Goal: Task Accomplishment & Management: Manage account settings

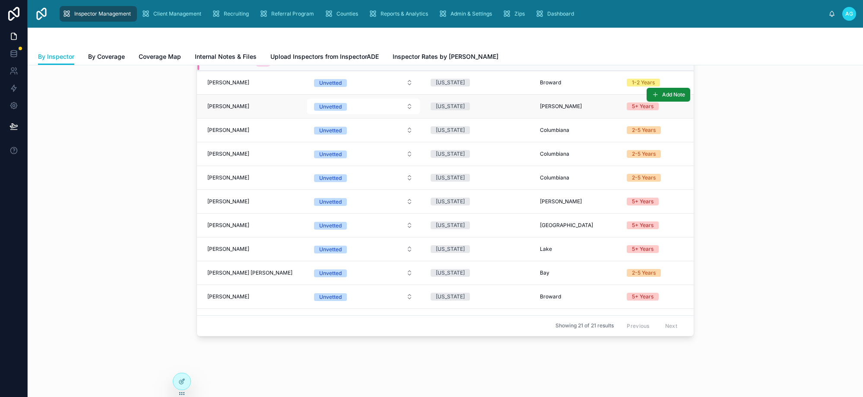
click at [231, 106] on span "Chastity Phan" at bounding box center [228, 106] width 42 height 7
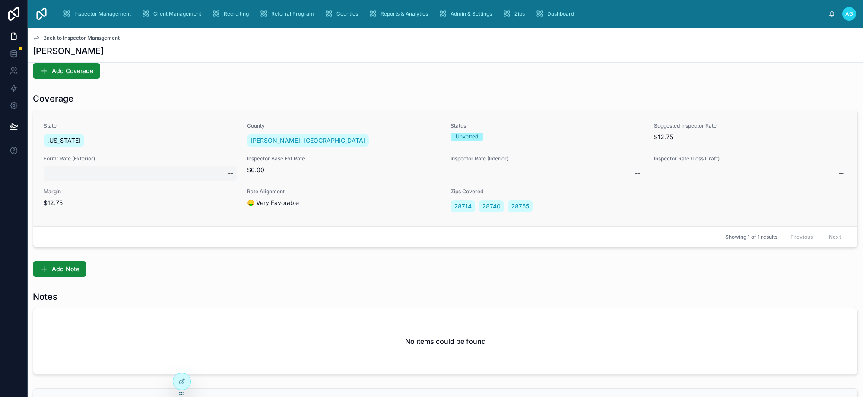
scroll to position [156, 0]
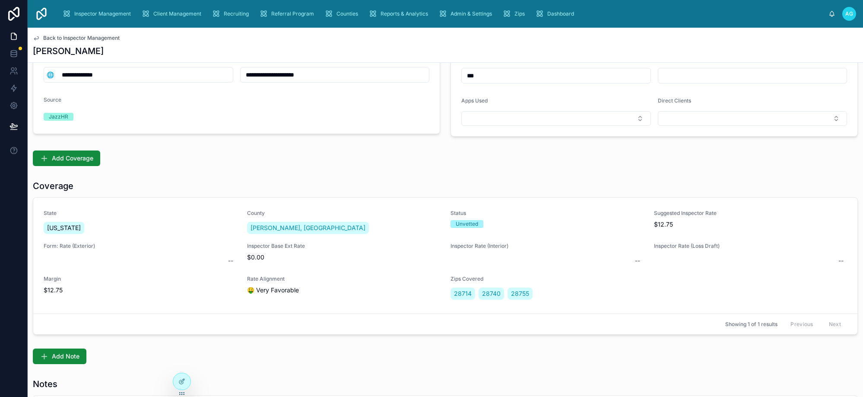
click at [613, 187] on div "Coverage" at bounding box center [445, 186] width 825 height 12
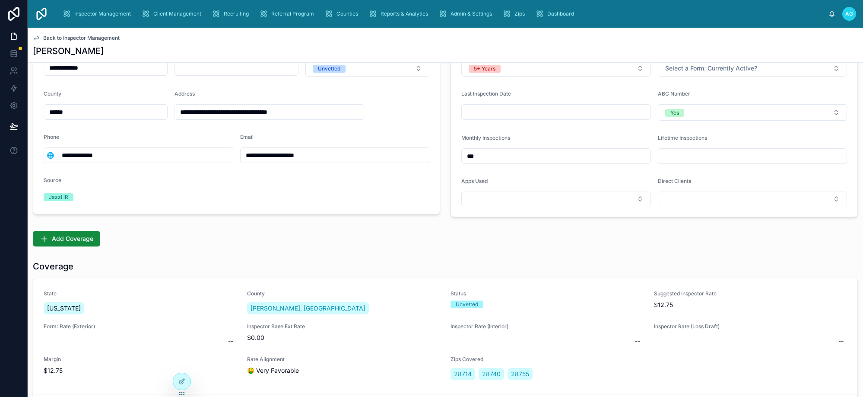
scroll to position [0, 0]
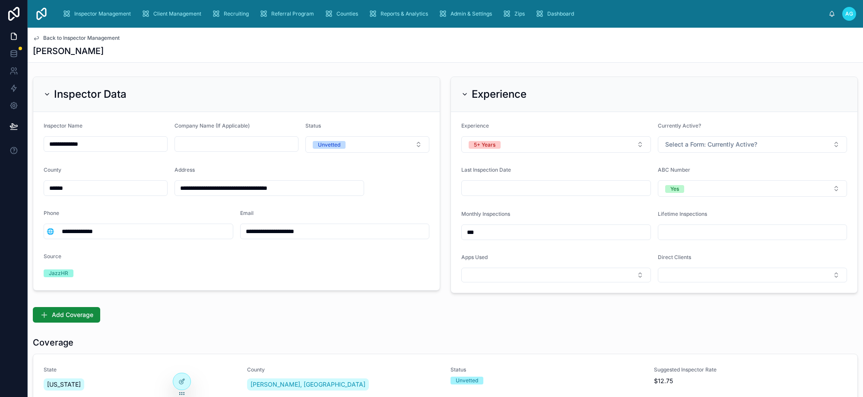
click at [47, 38] on span "Back to Inspector Management" at bounding box center [81, 38] width 76 height 7
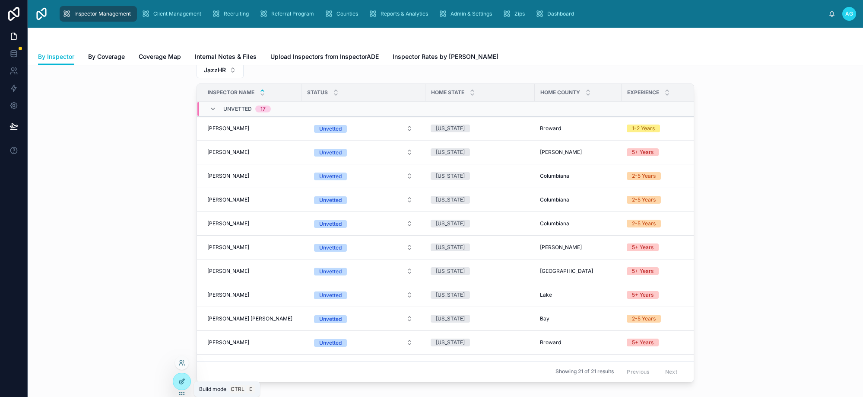
click at [182, 382] on icon at bounding box center [182, 379] width 3 height 3
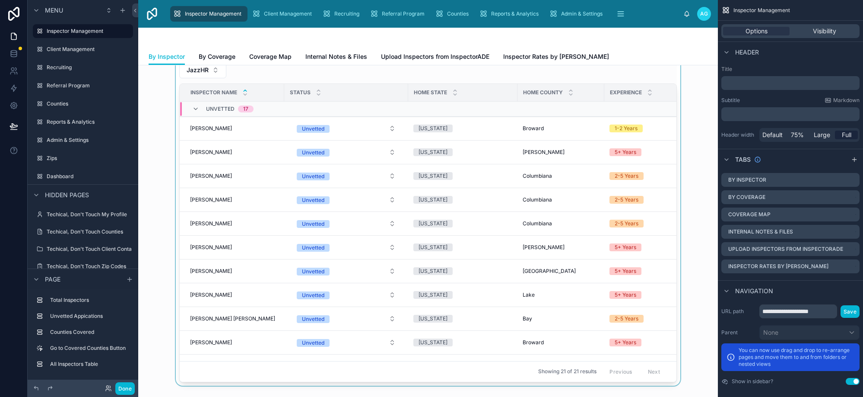
click at [292, 76] on div at bounding box center [428, 203] width 566 height 364
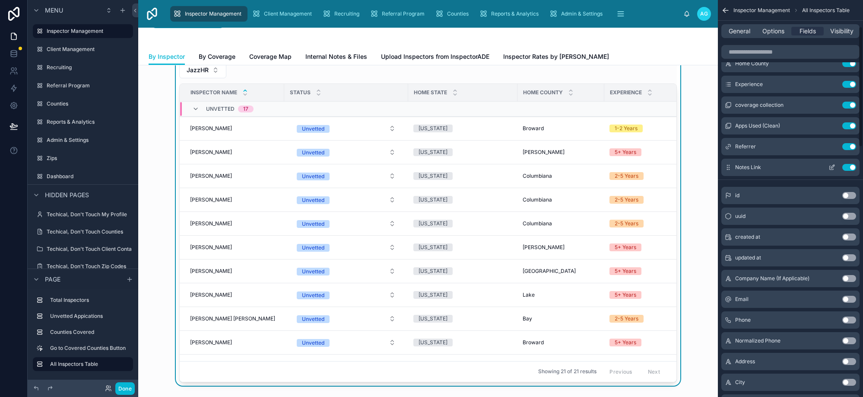
scroll to position [86, 0]
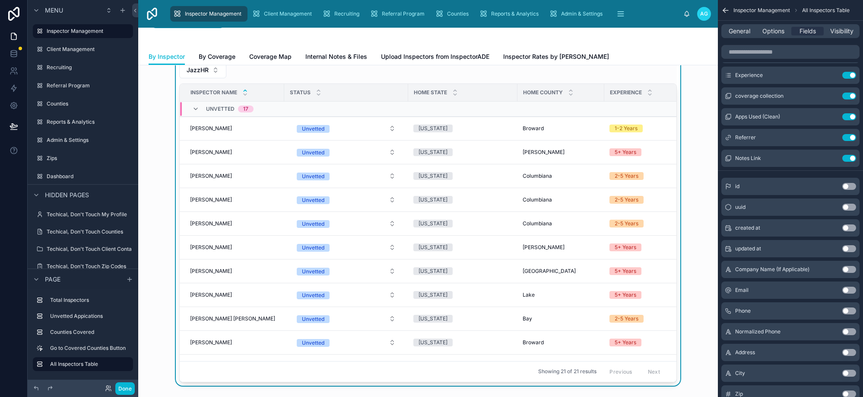
click at [848, 227] on button "Use setting" at bounding box center [849, 227] width 14 height 7
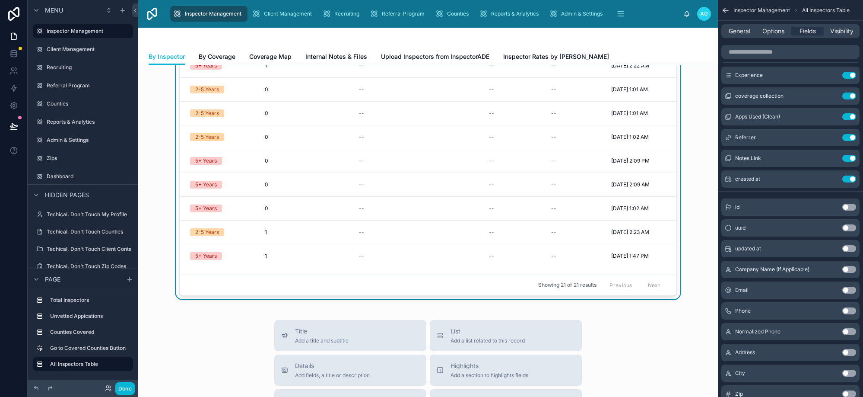
scroll to position [43, 0]
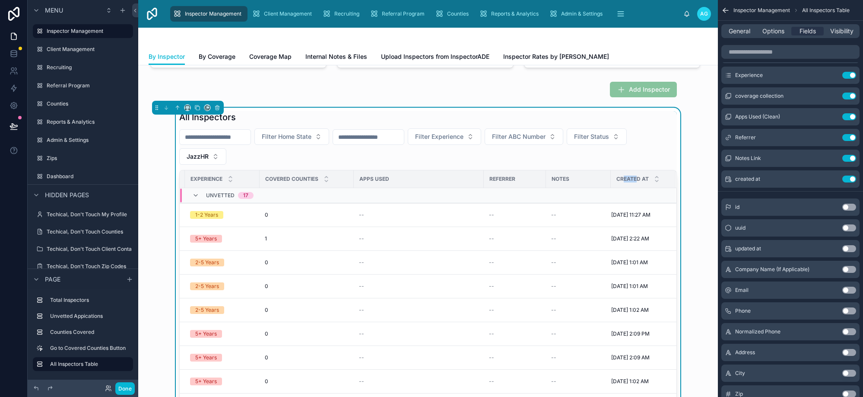
drag, startPoint x: 626, startPoint y: 179, endPoint x: 615, endPoint y: 180, distance: 10.8
click at [616, 180] on span "Created at" at bounding box center [632, 178] width 32 height 7
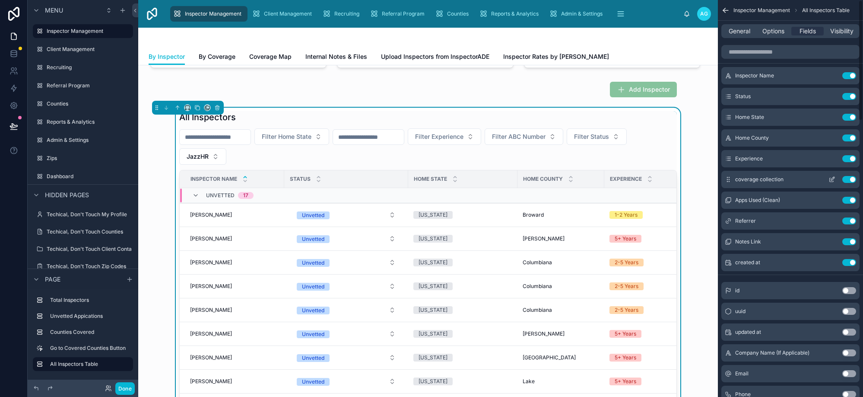
scroll to position [0, 0]
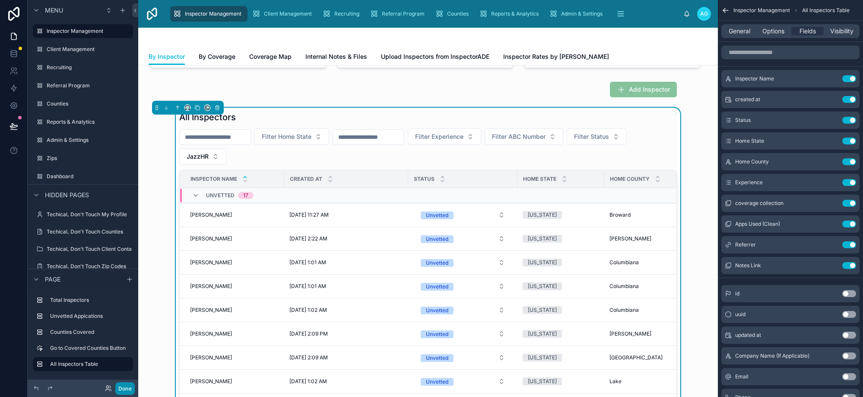
click at [127, 388] on button "Done" at bounding box center [124, 388] width 19 height 13
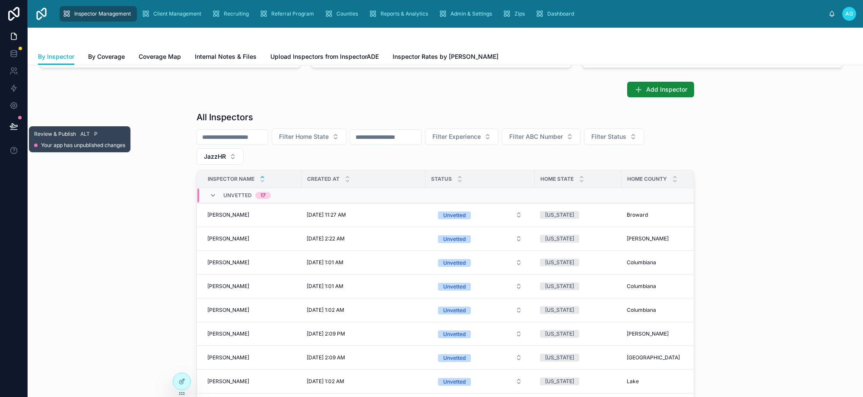
click at [13, 124] on icon at bounding box center [13, 126] width 7 height 4
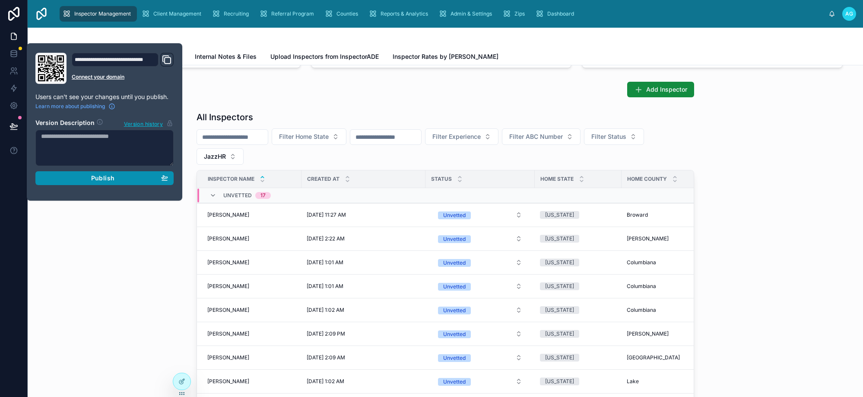
click at [115, 178] on div "Publish" at bounding box center [104, 178] width 127 height 8
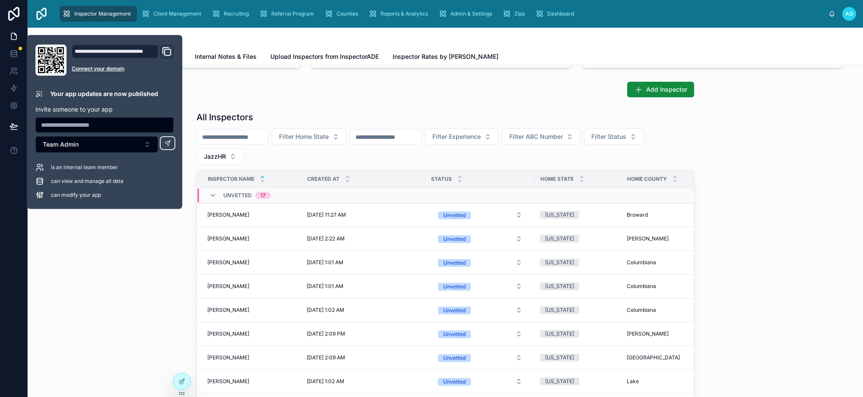
click at [109, 267] on div "All Inspectors Filter Home State Filter Experience Filter ABC Number Filter Sta…" at bounding box center [446, 290] width 822 height 364
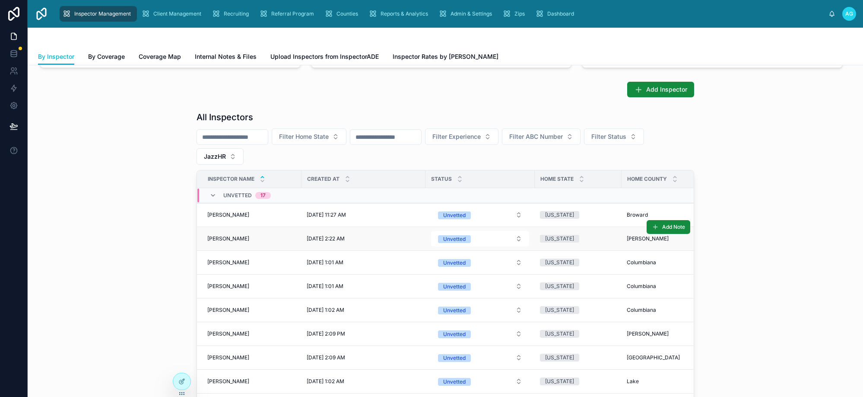
click at [224, 232] on td "Chastity Phan Chastity Phan" at bounding box center [249, 239] width 105 height 24
click at [226, 237] on span "Chastity Phan" at bounding box center [228, 238] width 42 height 7
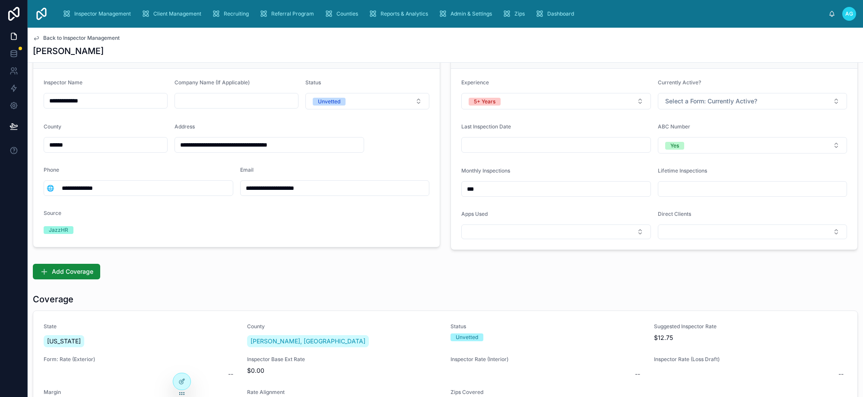
click at [237, 224] on form "**********" at bounding box center [236, 158] width 407 height 178
click at [182, 381] on icon at bounding box center [182, 379] width 3 height 3
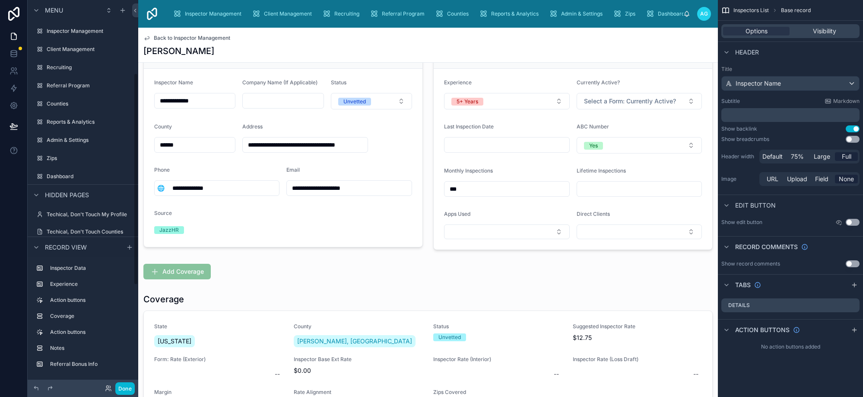
scroll to position [133, 0]
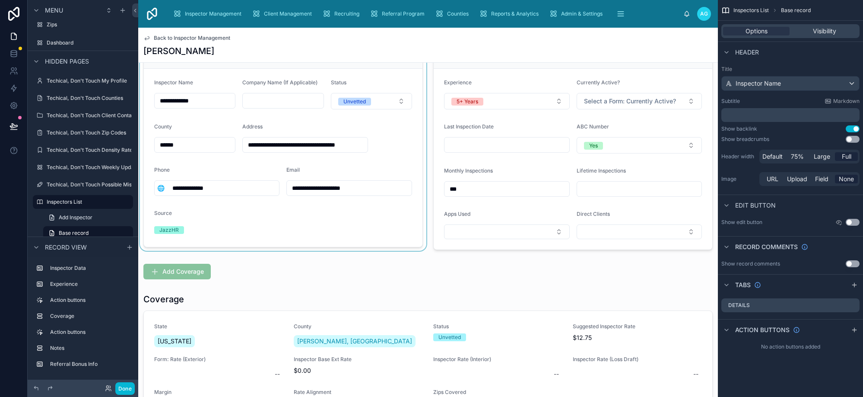
click at [372, 76] on div at bounding box center [283, 141] width 290 height 223
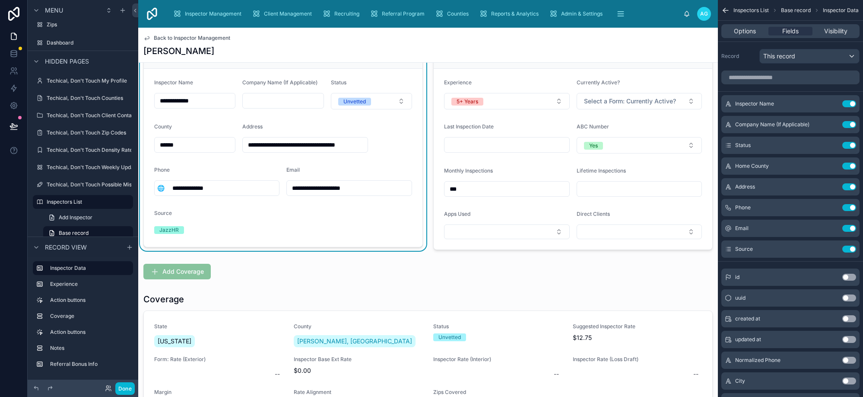
click at [848, 318] on button "Use setting" at bounding box center [849, 318] width 14 height 7
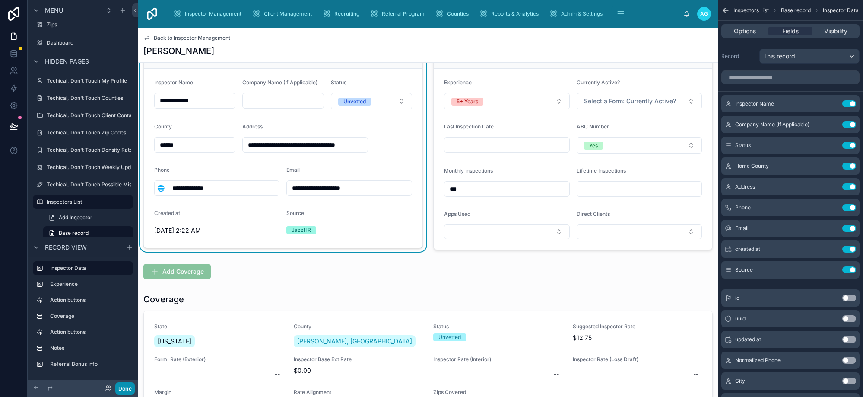
click at [124, 387] on button "Done" at bounding box center [124, 388] width 19 height 13
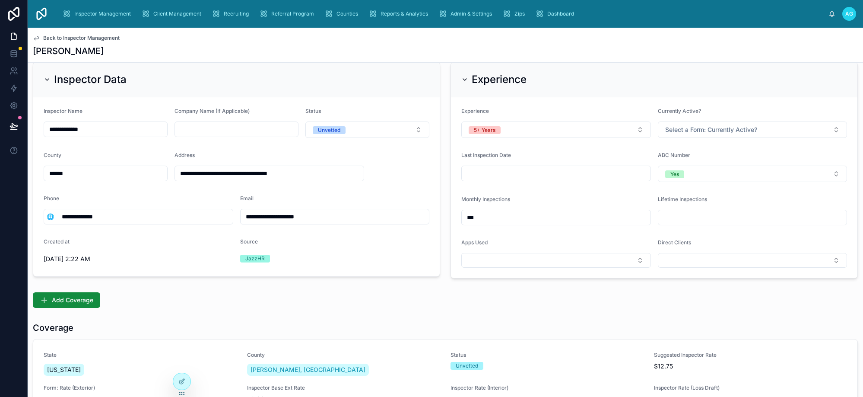
scroll to position [0, 0]
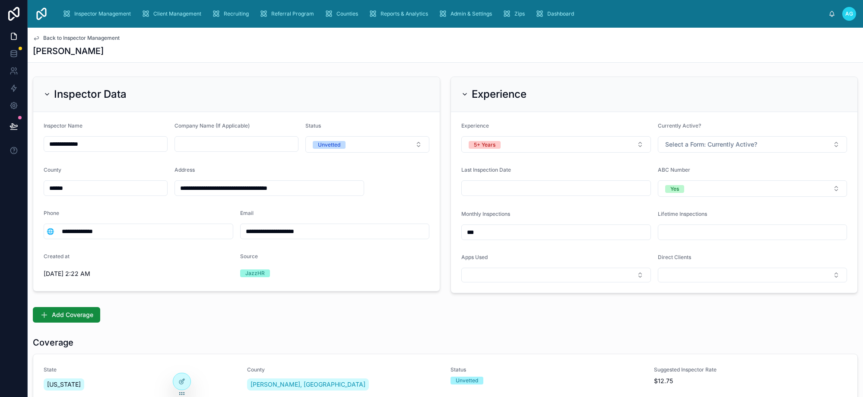
drag, startPoint x: 114, startPoint y: 231, endPoint x: 60, endPoint y: 234, distance: 53.7
click at [60, 234] on input "**********" at bounding box center [145, 231] width 176 height 12
drag, startPoint x: 307, startPoint y: 187, endPoint x: 175, endPoint y: 192, distance: 131.9
click at [175, 192] on input "**********" at bounding box center [269, 188] width 189 height 12
click at [337, 46] on div "Chastity Phan" at bounding box center [445, 51] width 825 height 12
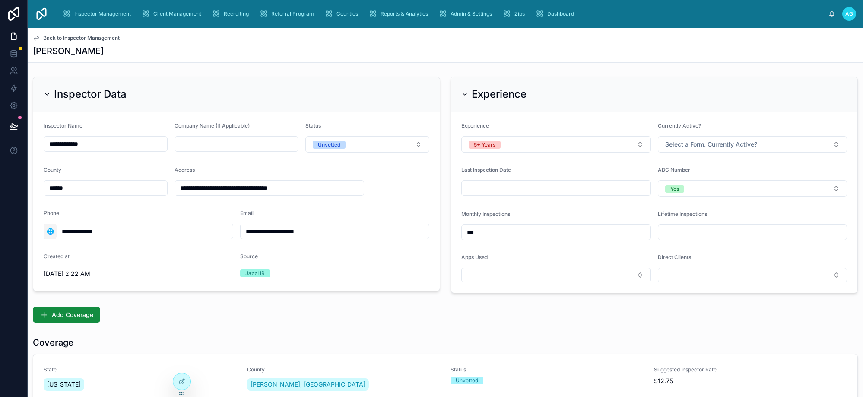
drag, startPoint x: 113, startPoint y: 234, endPoint x: 54, endPoint y: 227, distance: 59.5
click at [54, 227] on div "**********" at bounding box center [139, 231] width 190 height 16
click at [357, 315] on div "Add Coverage" at bounding box center [445, 315] width 825 height 16
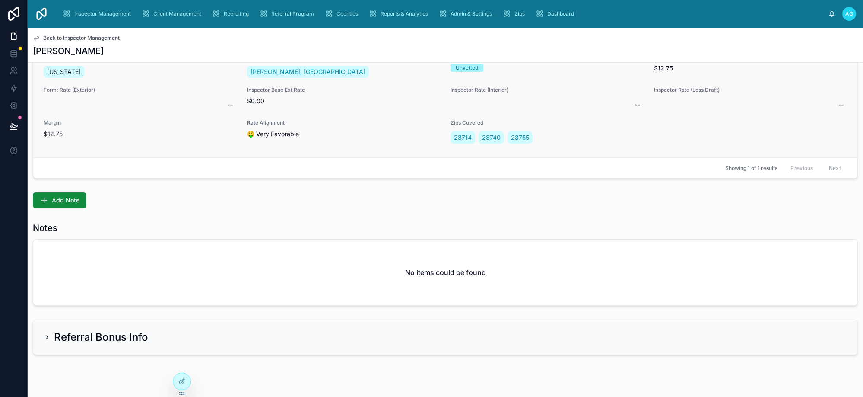
scroll to position [329, 0]
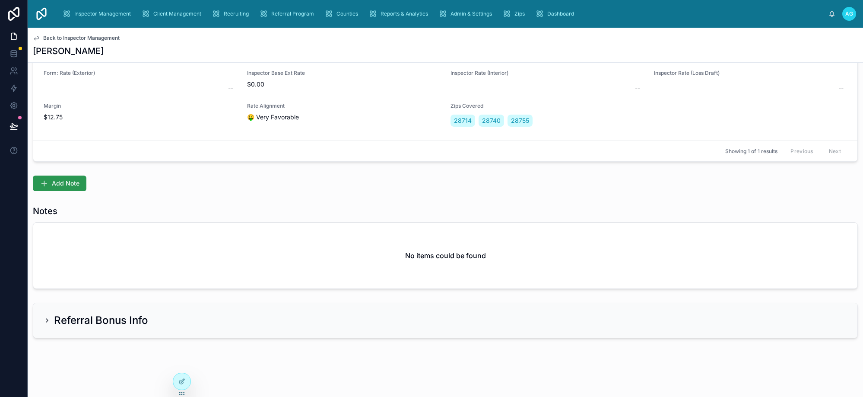
click at [67, 184] on span "Add Note" at bounding box center [66, 183] width 28 height 9
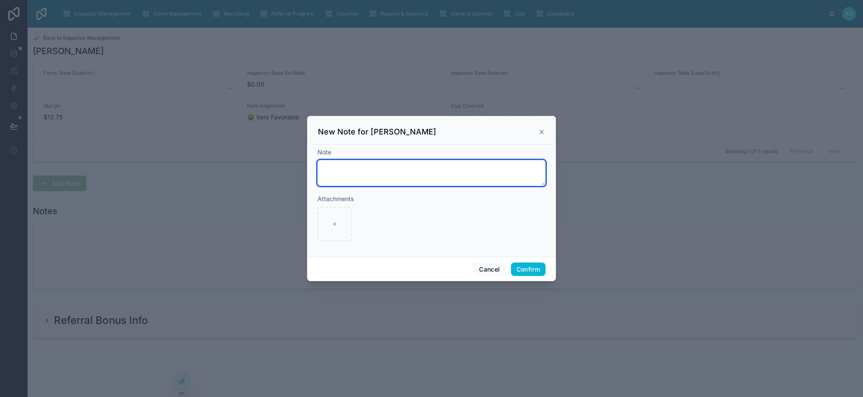
click at [364, 172] on textarea at bounding box center [432, 173] width 228 height 26
type textarea "**********"
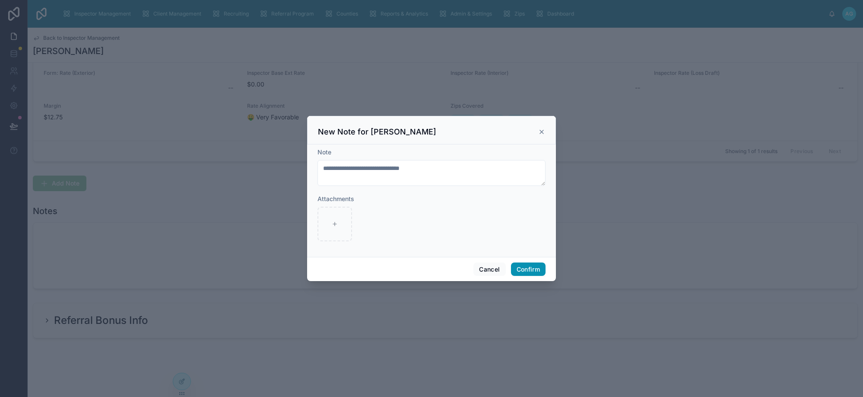
click at [530, 267] on button "Confirm" at bounding box center [528, 269] width 35 height 14
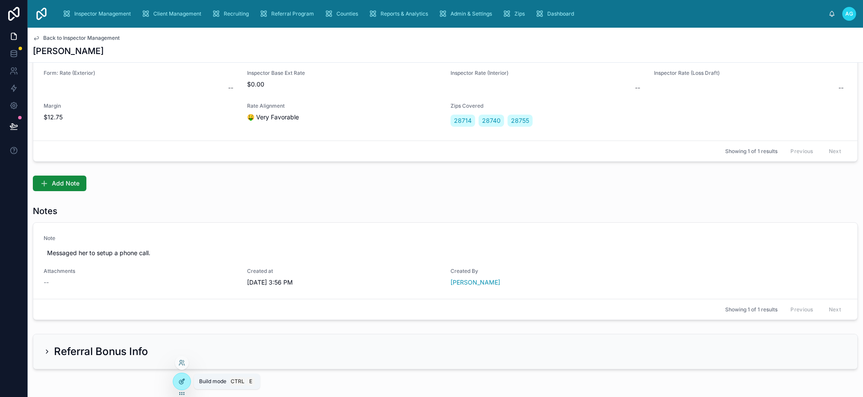
click at [181, 382] on icon at bounding box center [181, 381] width 7 height 7
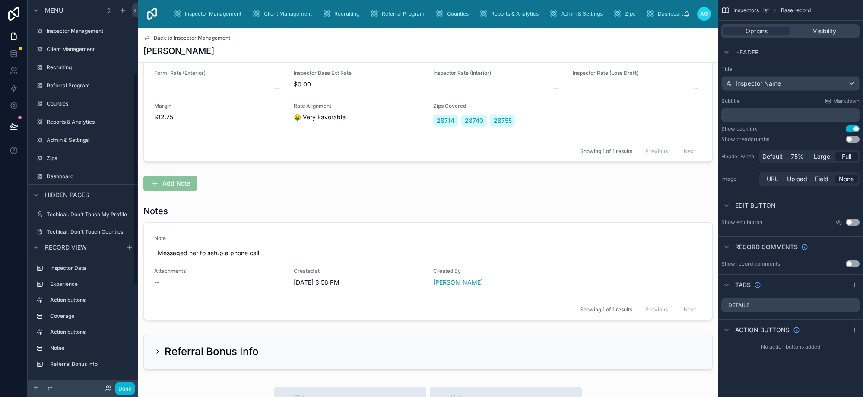
scroll to position [133, 0]
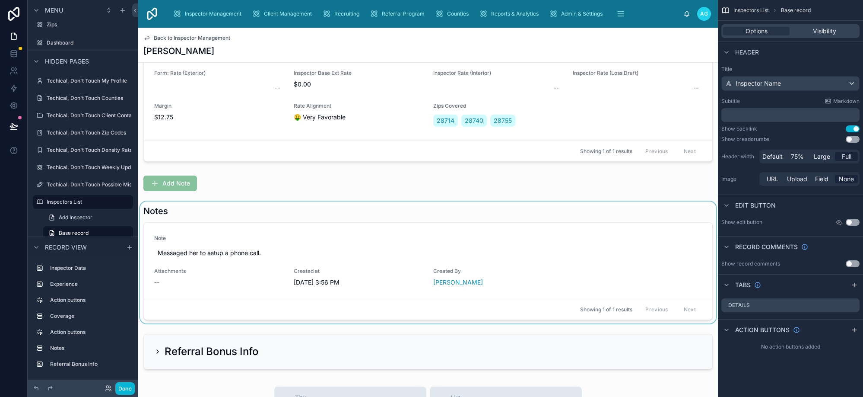
click at [450, 219] on div at bounding box center [428, 262] width 580 height 122
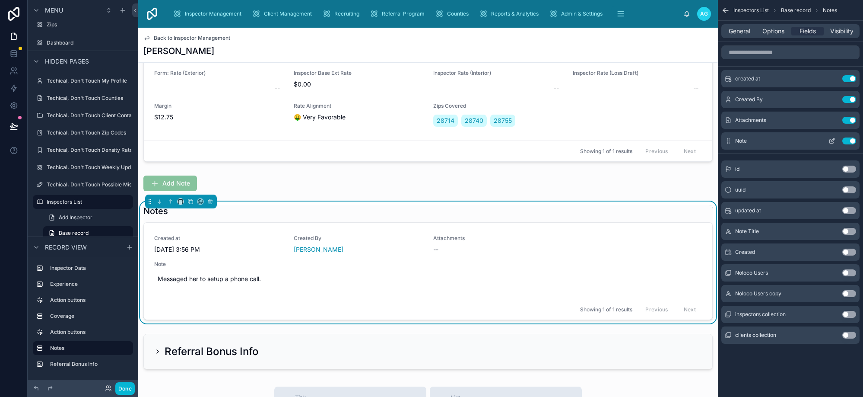
click at [746, 140] on span "Note" at bounding box center [741, 140] width 12 height 7
click at [127, 385] on button "Done" at bounding box center [124, 388] width 19 height 13
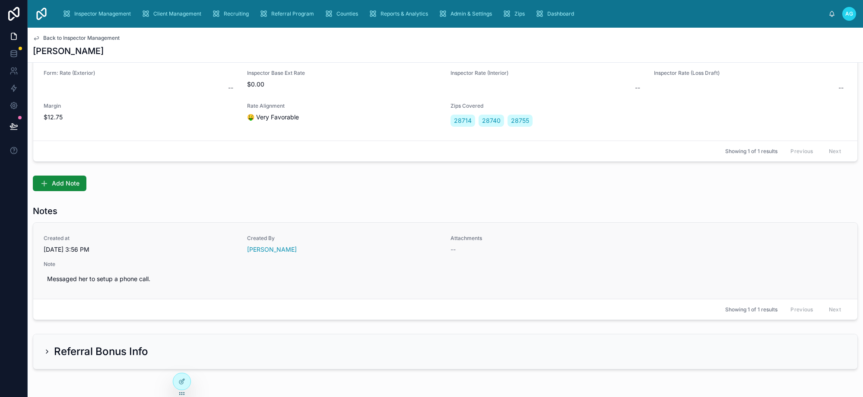
click at [114, 245] on span "9/8/2025 3:56 PM" at bounding box center [140, 249] width 193 height 9
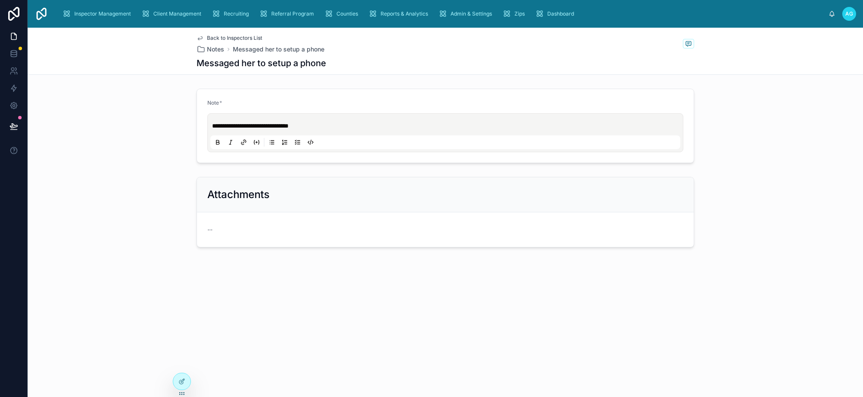
click at [202, 38] on icon at bounding box center [200, 38] width 7 height 7
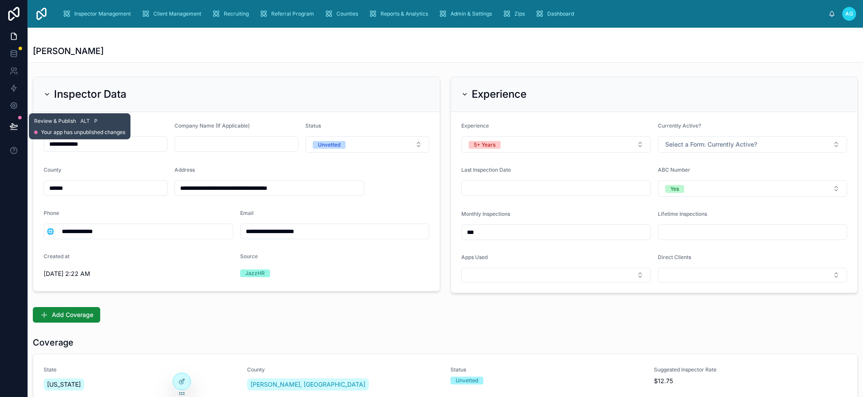
click at [17, 126] on icon at bounding box center [13, 126] width 7 height 4
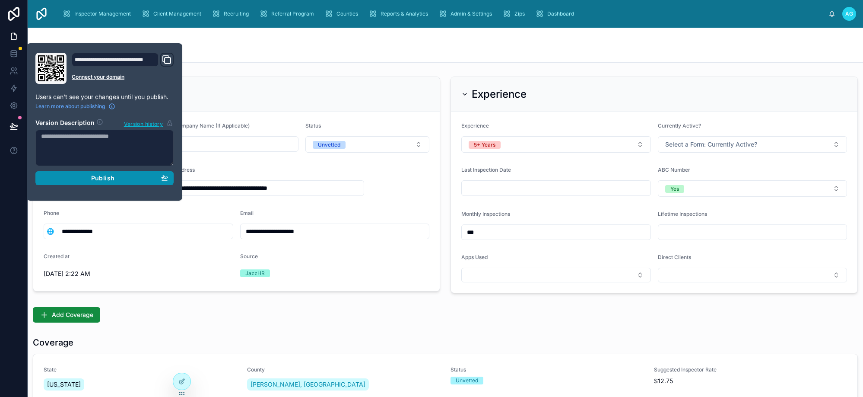
click at [102, 181] on span "Publish" at bounding box center [102, 178] width 23 height 8
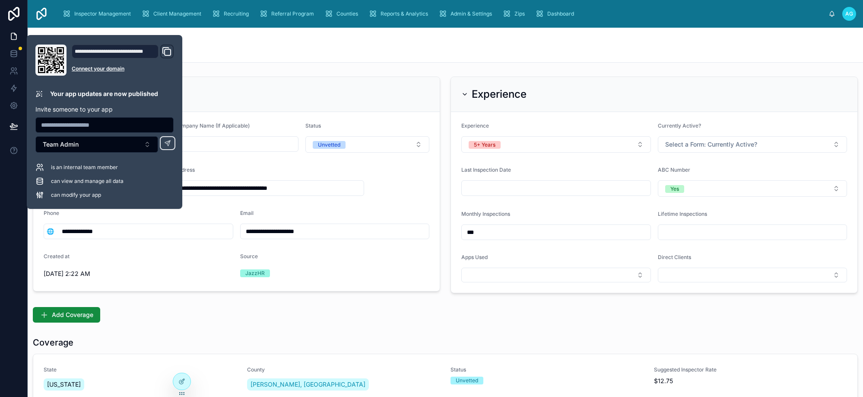
click at [346, 51] on div "Chastity Phan" at bounding box center [445, 51] width 825 height 12
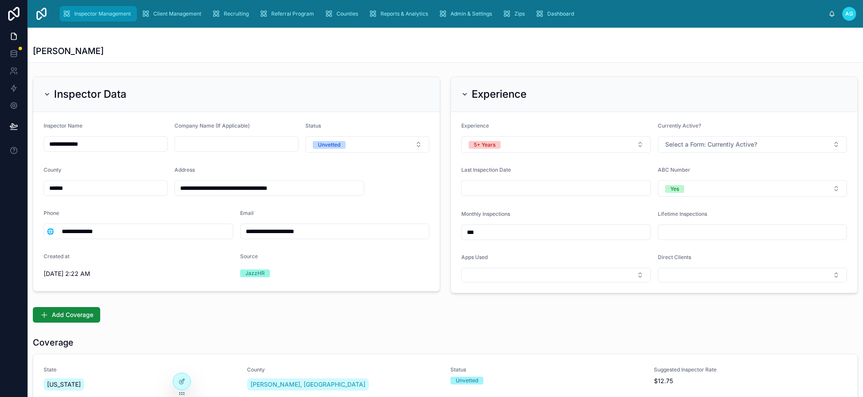
click at [100, 11] on span "Inspector Management" at bounding box center [102, 13] width 57 height 7
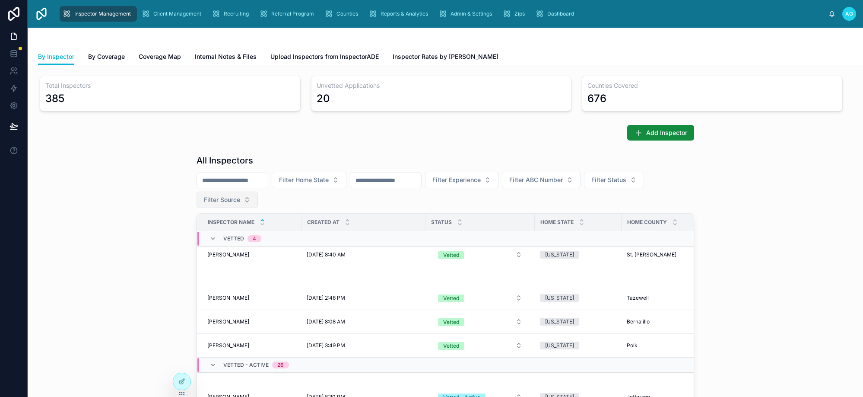
click at [239, 198] on button "Filter Source" at bounding box center [227, 199] width 61 height 16
click at [187, 262] on div "JazzHR" at bounding box center [224, 262] width 104 height 14
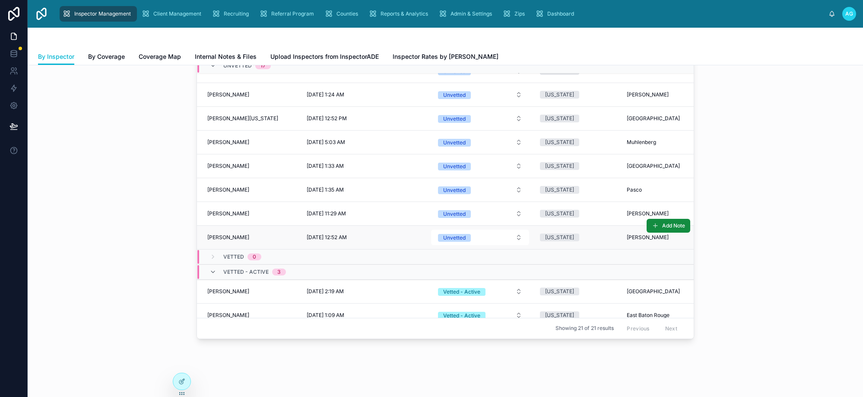
scroll to position [189, 0]
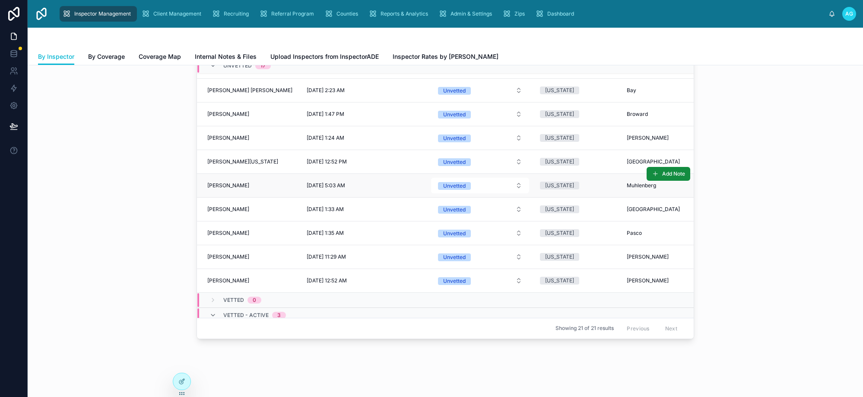
click at [229, 184] on span "Noal Floyd" at bounding box center [228, 185] width 42 height 7
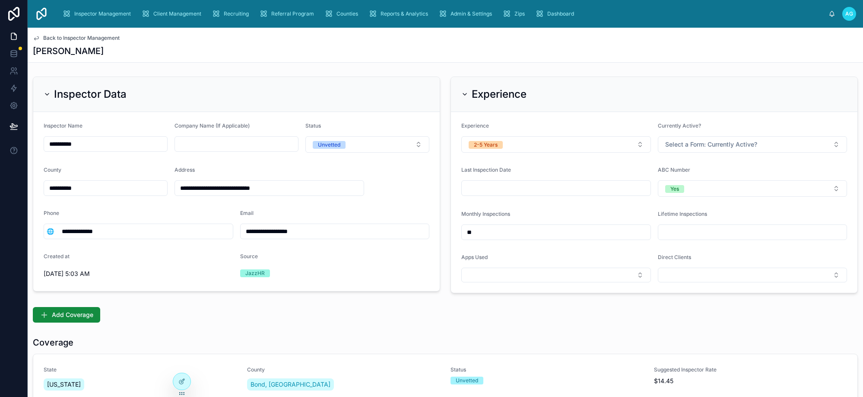
click at [38, 38] on icon at bounding box center [36, 38] width 7 height 7
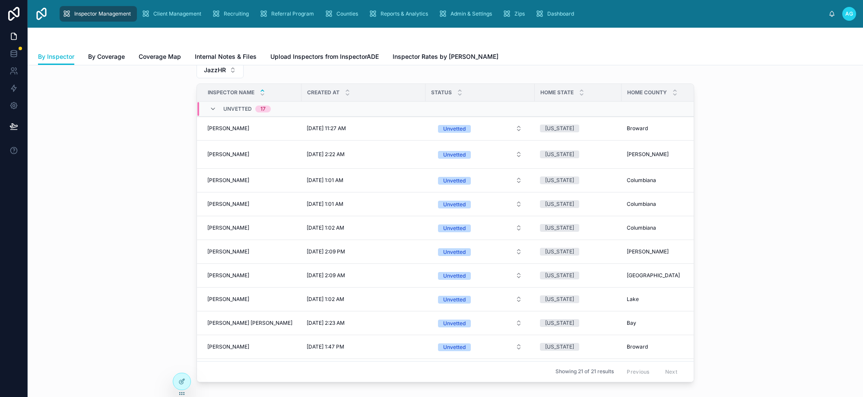
drag, startPoint x: 618, startPoint y: 48, endPoint x: 605, endPoint y: 41, distance: 15.5
click at [618, 48] on div "By Inspector By Coverage Coverage Map Internal Notes & Files Upload Inspectors …" at bounding box center [445, 56] width 815 height 16
drag, startPoint x: 634, startPoint y: 43, endPoint x: 562, endPoint y: 30, distance: 73.4
click at [634, 43] on div at bounding box center [445, 38] width 815 height 21
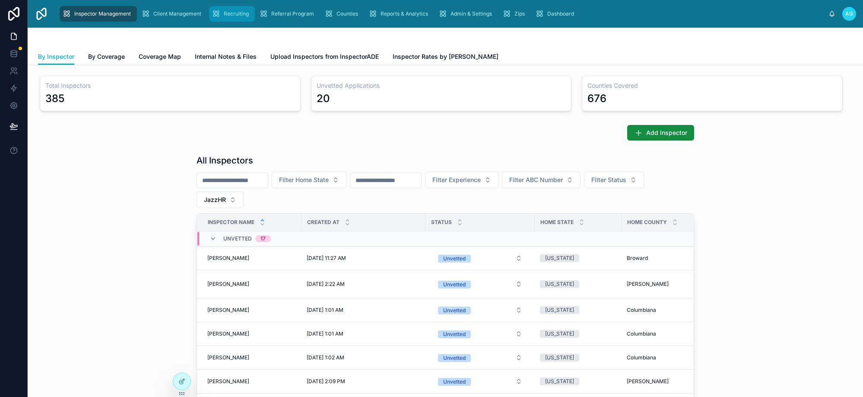
click at [230, 16] on span "Recruiting" at bounding box center [236, 13] width 25 height 7
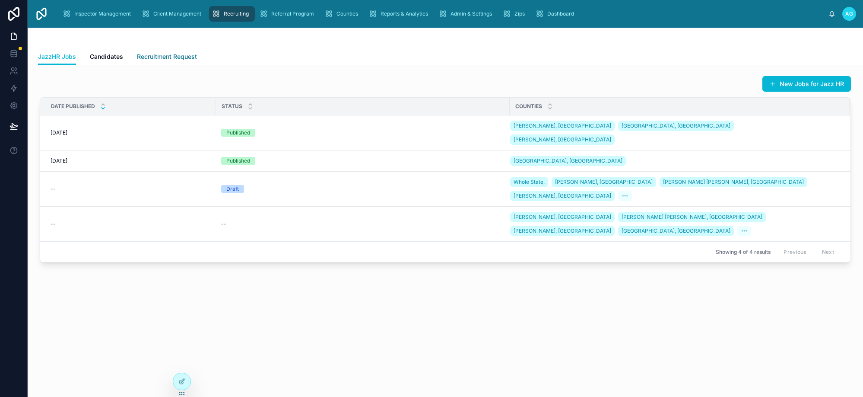
click at [163, 54] on span "Recruitment Request" at bounding box center [167, 56] width 60 height 9
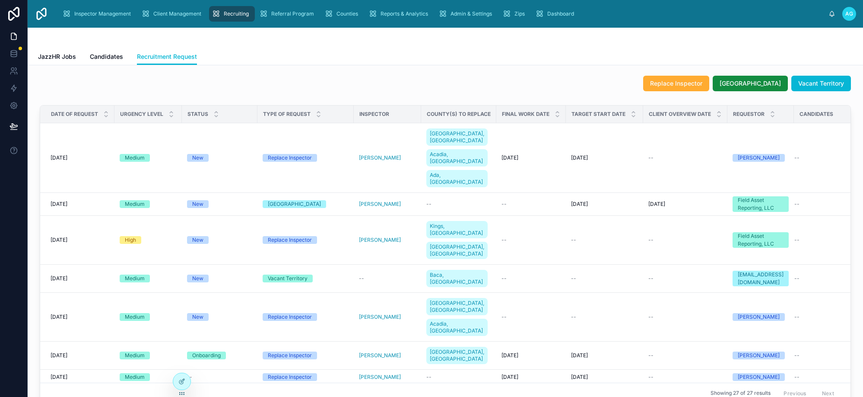
drag, startPoint x: 86, startPoint y: 149, endPoint x: 285, endPoint y: 88, distance: 207.7
click at [285, 88] on div "Replace Inspector Split Territory Vacant Territory" at bounding box center [445, 84] width 811 height 16
click at [90, 154] on div "9/1/2025 9/1/2025" at bounding box center [80, 157] width 59 height 7
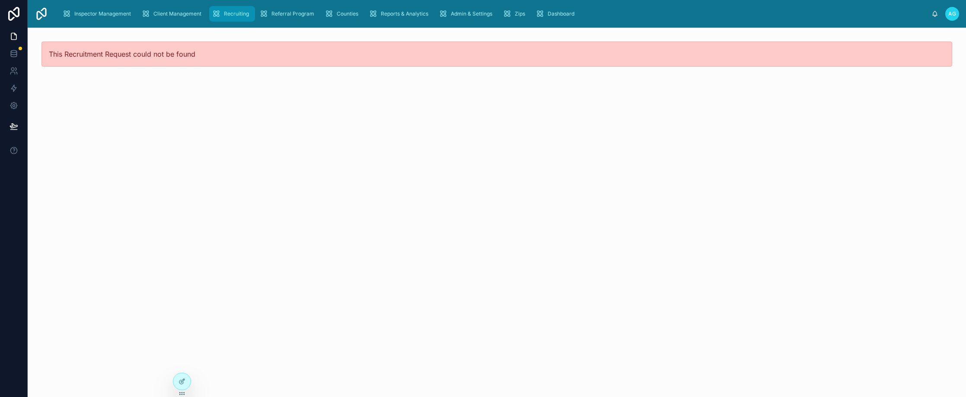
click at [234, 13] on span "Recruiting" at bounding box center [236, 13] width 25 height 7
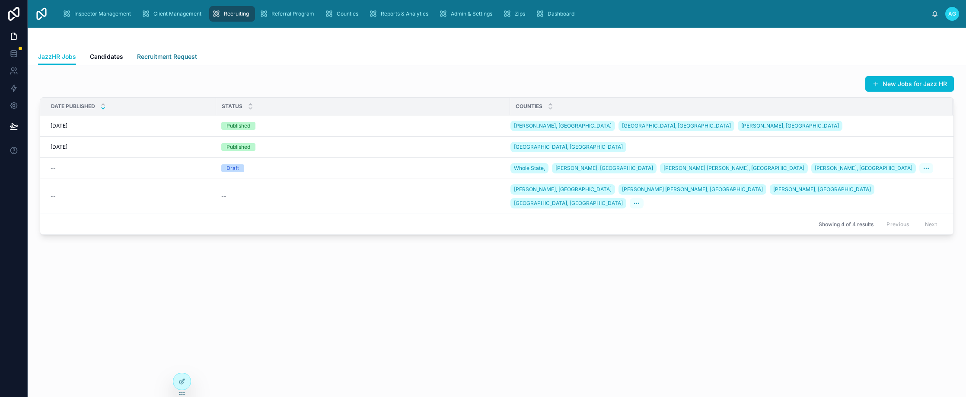
click at [156, 59] on span "Recruitment Request" at bounding box center [167, 56] width 60 height 9
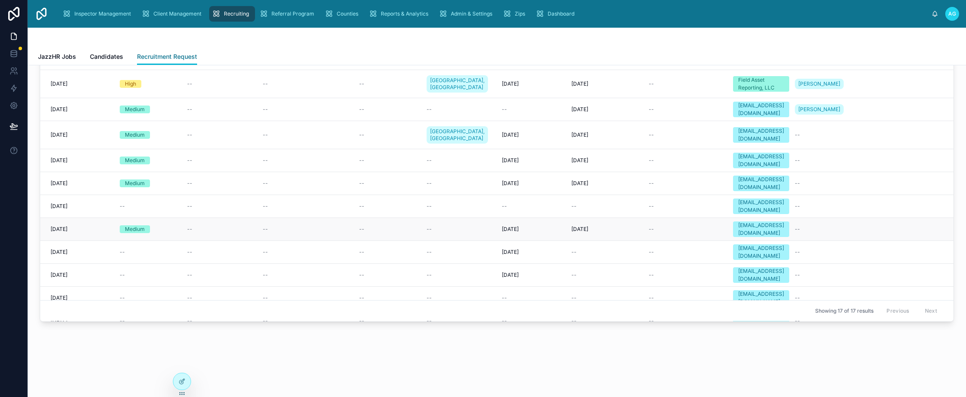
scroll to position [83, 0]
click at [83, 270] on div "8/26/2025 8/26/2025" at bounding box center [80, 273] width 59 height 7
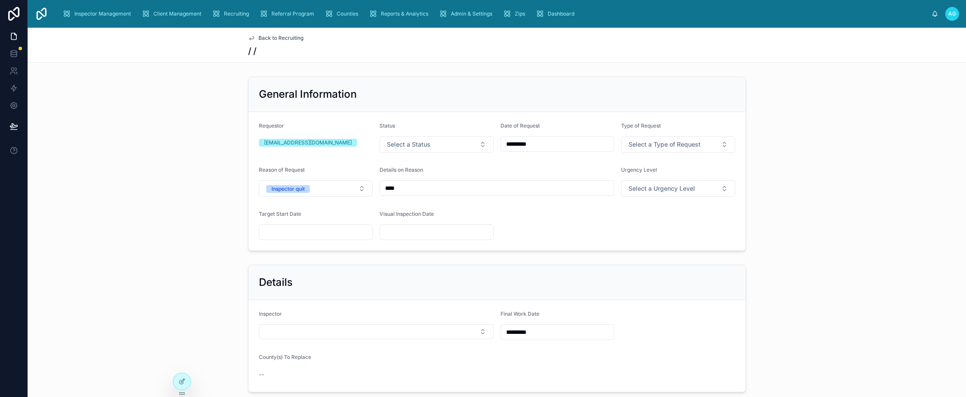
click at [279, 41] on span "Back to Recruiting" at bounding box center [280, 38] width 45 height 7
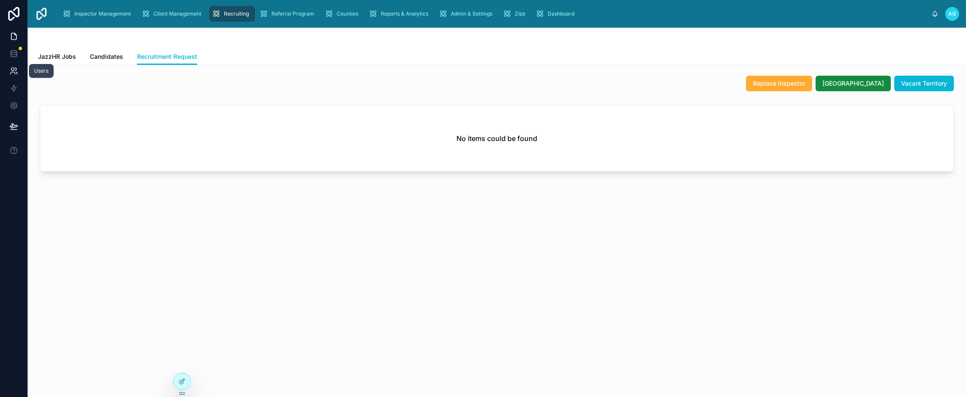
click at [12, 70] on icon at bounding box center [14, 71] width 9 height 9
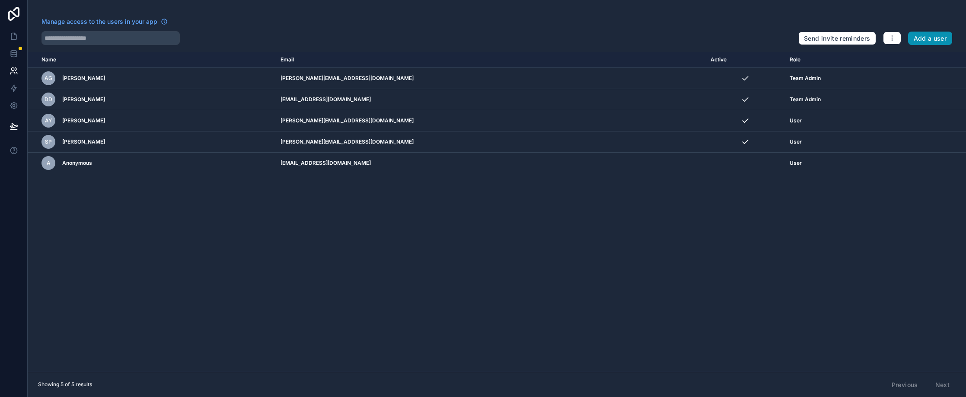
click at [863, 39] on button "Add a user" at bounding box center [930, 39] width 44 height 14
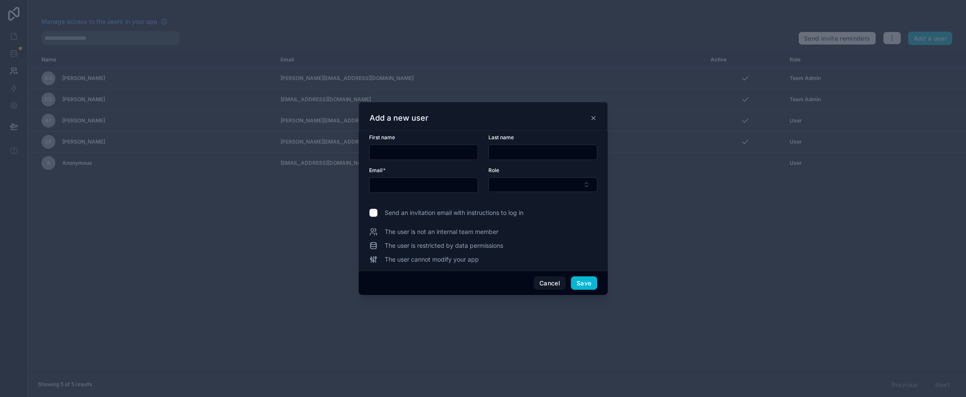
click at [444, 153] on input "text" at bounding box center [423, 152] width 108 height 12
type input "*****"
type input "*******"
click at [394, 186] on input "text" at bounding box center [423, 185] width 108 height 12
type input "**********"
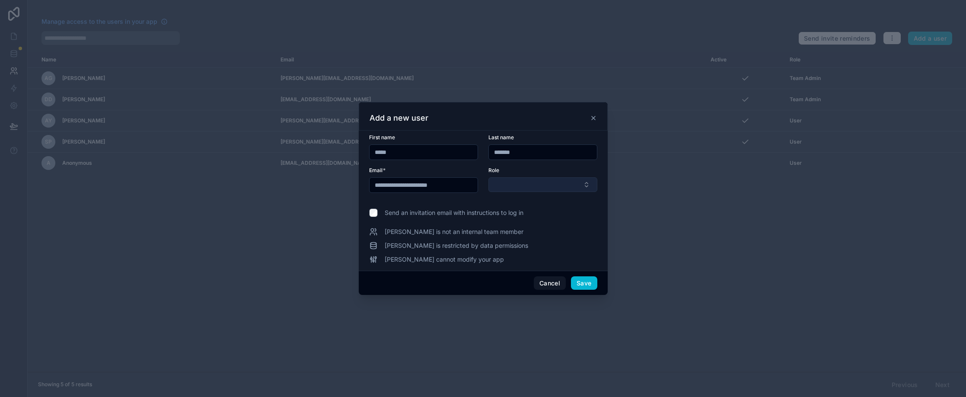
click at [574, 183] on button "Select Button" at bounding box center [542, 184] width 109 height 15
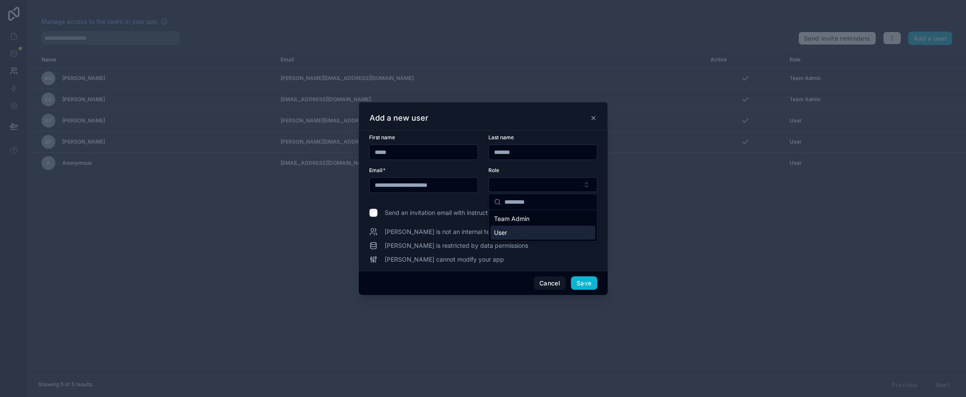
click at [509, 232] on div "User" at bounding box center [542, 233] width 105 height 14
click at [436, 246] on span "Vikki is restricted by data permissions" at bounding box center [455, 245] width 143 height 9
click at [586, 281] on button "Save" at bounding box center [584, 283] width 26 height 14
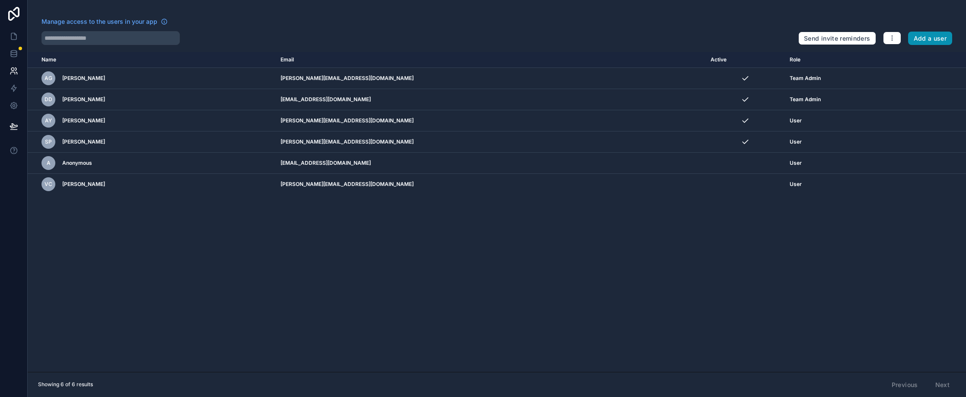
click at [863, 39] on button "Add a user" at bounding box center [930, 39] width 44 height 14
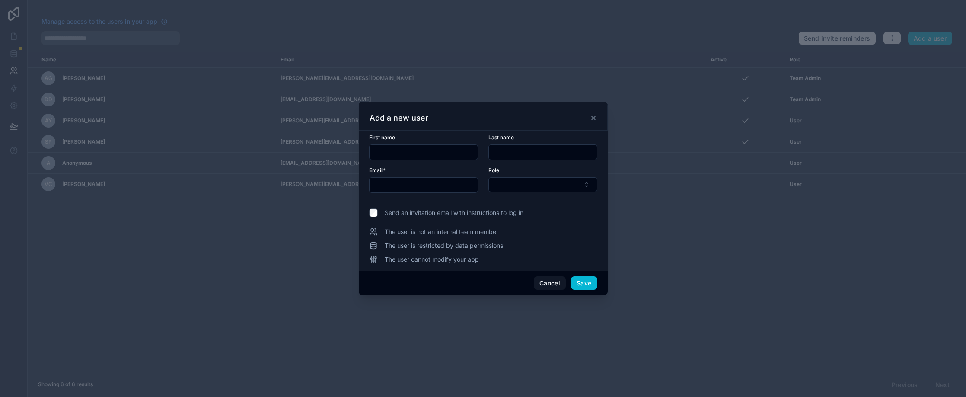
click at [421, 150] on input "text" at bounding box center [423, 152] width 108 height 12
type input "*****"
type input "*******"
type input "**********"
click at [591, 185] on button "Select Button" at bounding box center [542, 184] width 109 height 15
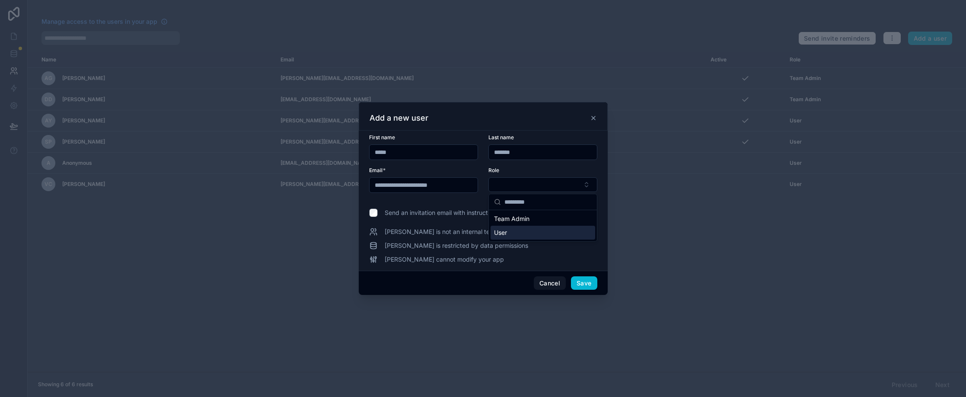
click at [509, 230] on div "User" at bounding box center [542, 233] width 105 height 14
click at [583, 280] on button "Save" at bounding box center [584, 283] width 26 height 14
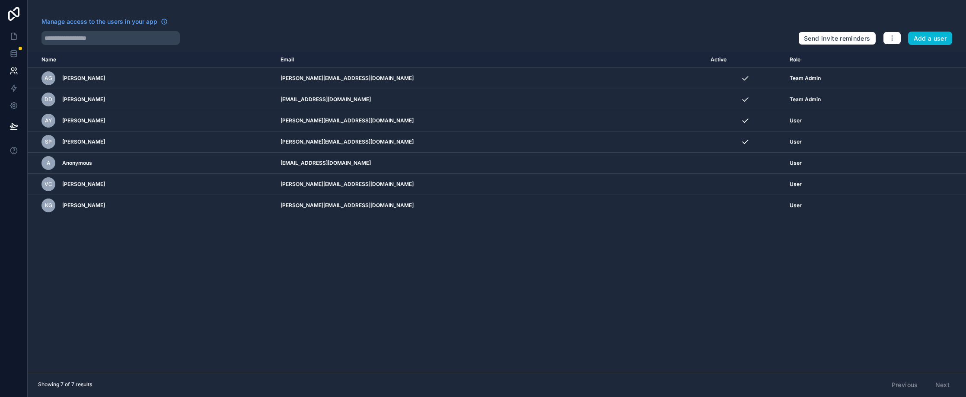
drag, startPoint x: 251, startPoint y: 28, endPoint x: 237, endPoint y: 28, distance: 14.7
click at [251, 28] on div "Manage access to the users in your app" at bounding box center [416, 24] width 750 height 14
click at [121, 21] on span "Manage access to the users in your app" at bounding box center [99, 21] width 116 height 9
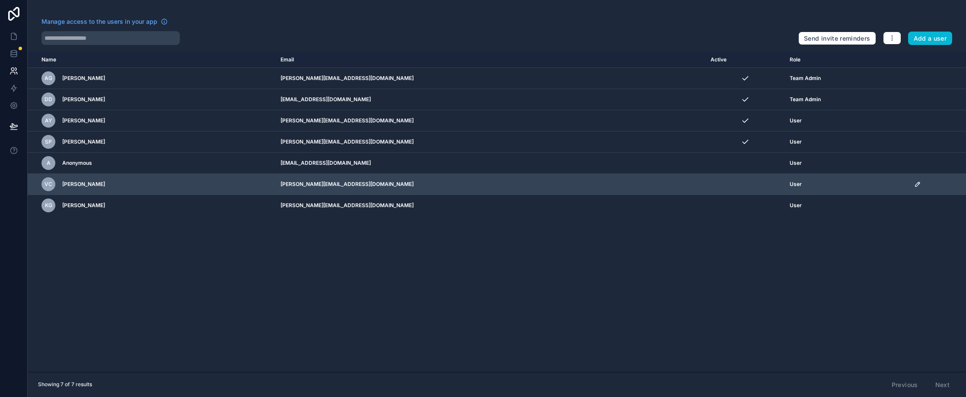
click at [78, 182] on span "Vikki Cosello" at bounding box center [83, 184] width 43 height 7
click at [863, 183] on icon "scrollable content" at bounding box center [918, 182] width 1 height 1
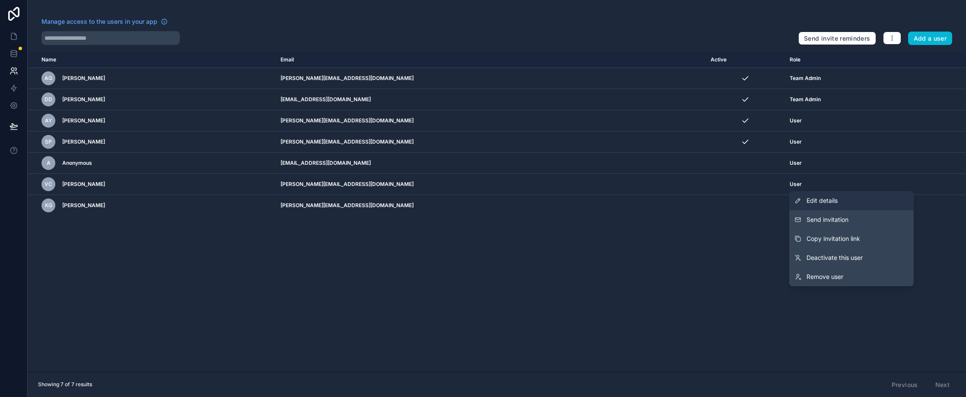
click at [825, 201] on span "Edit details" at bounding box center [821, 200] width 31 height 9
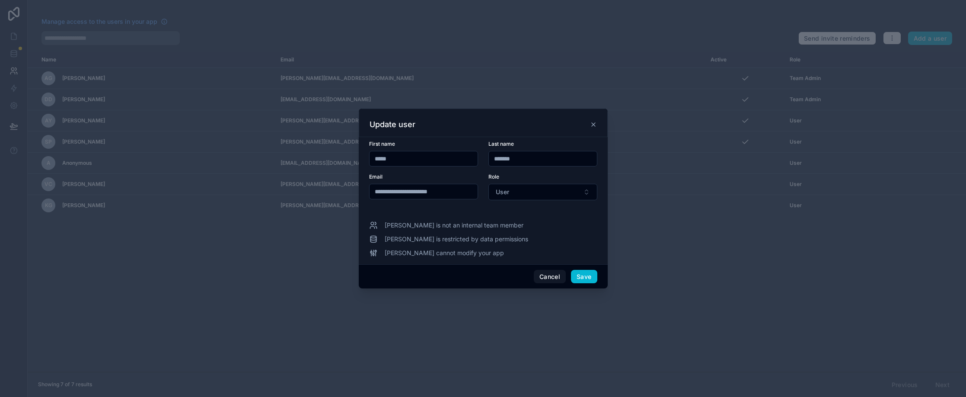
click at [591, 124] on icon at bounding box center [593, 124] width 7 height 7
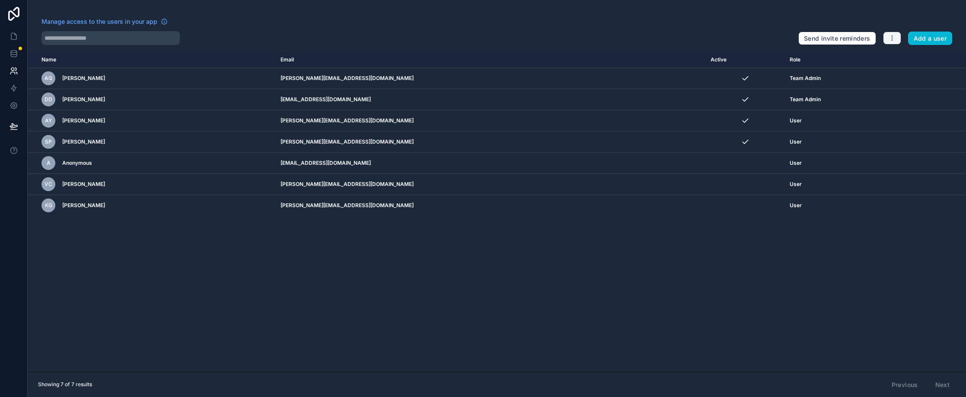
click at [863, 37] on icon "button" at bounding box center [891, 38] width 7 height 7
click at [863, 56] on link "Manage roles" at bounding box center [912, 58] width 60 height 14
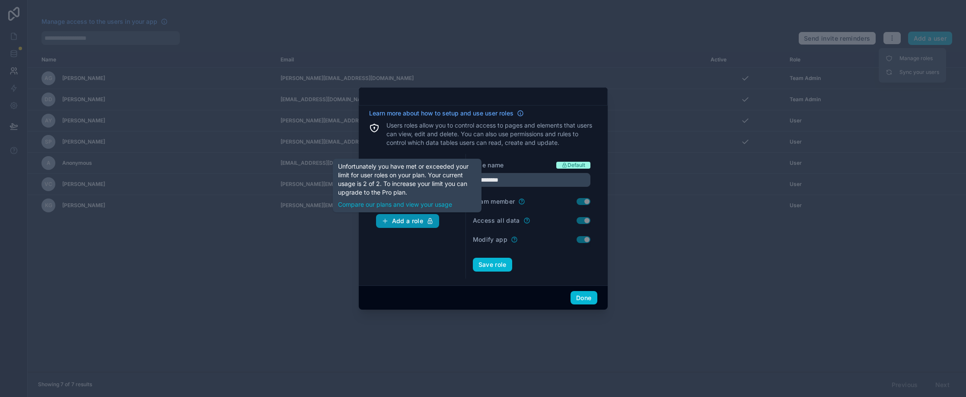
click at [415, 222] on div "Add a role" at bounding box center [407, 221] width 52 height 8
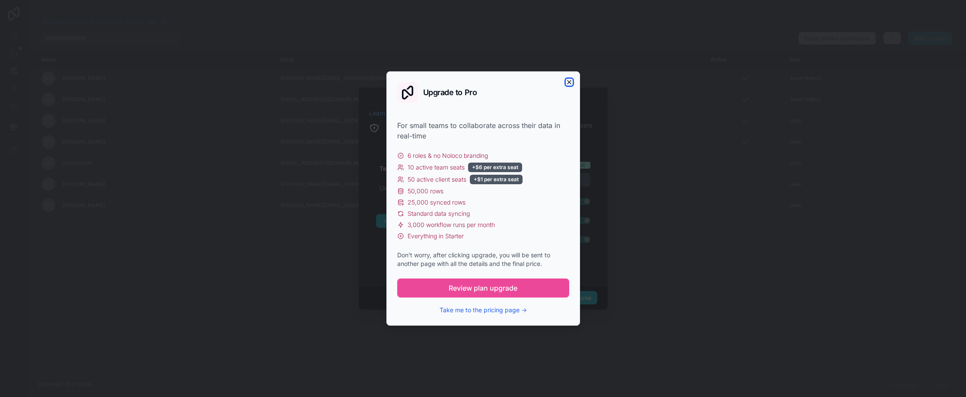
click at [569, 82] on icon "button" at bounding box center [568, 81] width 3 height 3
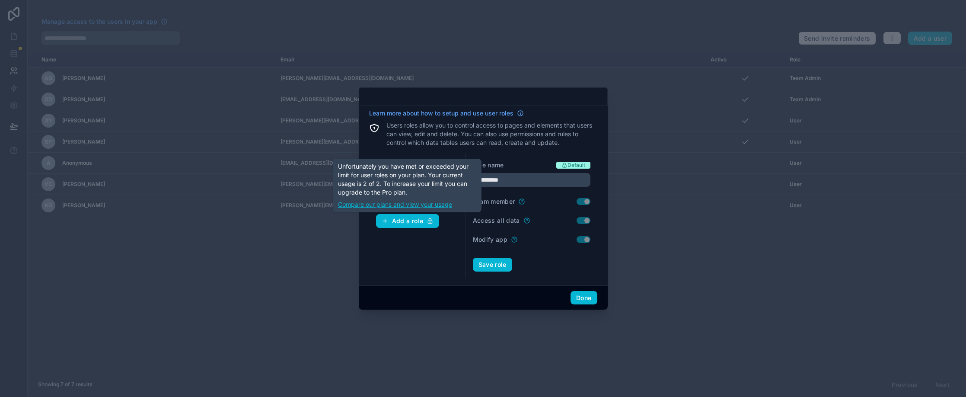
click at [413, 206] on link "Compare our plans and view your usage" at bounding box center [407, 204] width 138 height 9
